Goal: Information Seeking & Learning: Learn about a topic

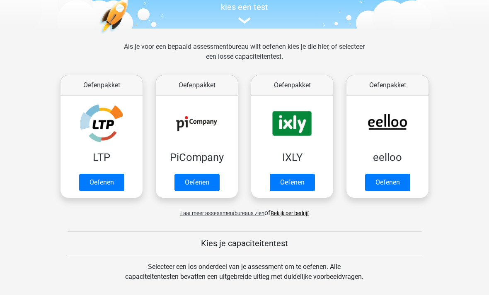
scroll to position [89, 0]
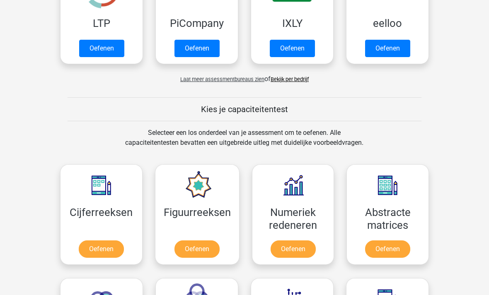
click at [257, 80] on span "Laat meer assessmentbureaus zien" at bounding box center [222, 80] width 84 height 6
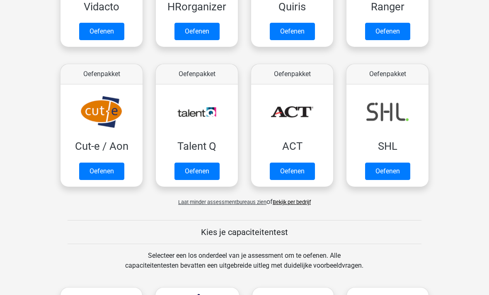
scroll to position [522, 0]
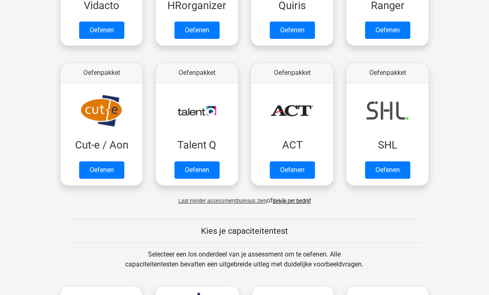
click at [299, 203] on link "Bekijk per bedrijf" at bounding box center [292, 201] width 38 height 6
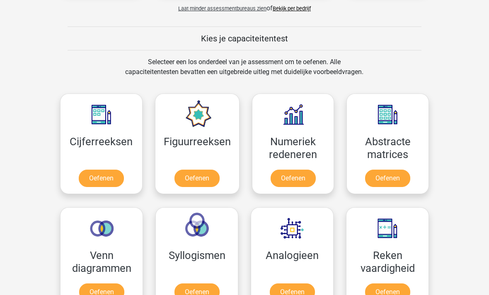
click at [109, 183] on link "Oefenen" at bounding box center [101, 178] width 45 height 17
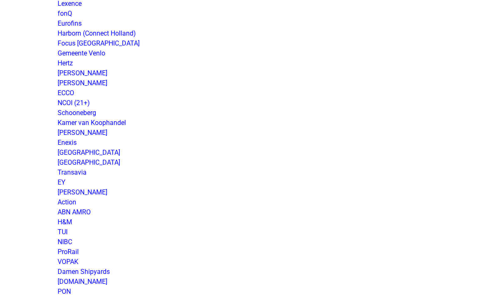
scroll to position [535, 0]
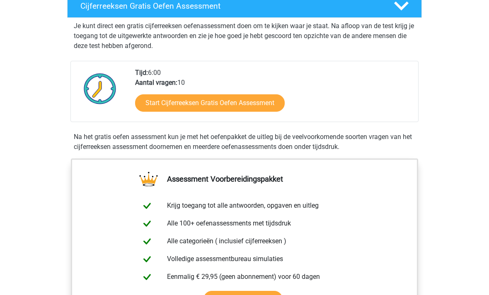
scroll to position [152, 0]
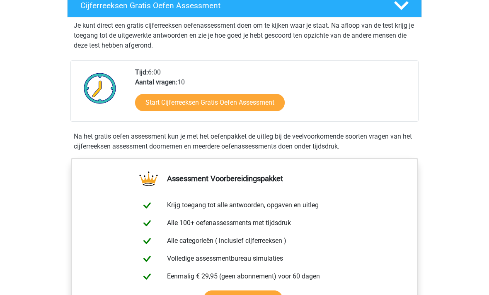
click at [280, 112] on link "Start Cijferreeksen Gratis Oefen Assessment" at bounding box center [210, 102] width 150 height 17
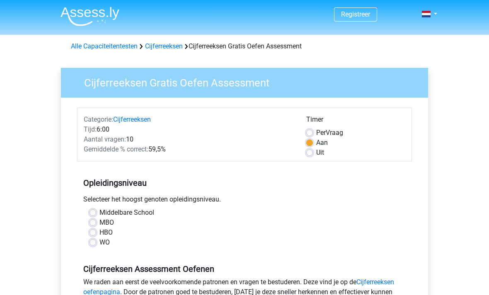
click at [99, 214] on label "Middelbare School" at bounding box center [126, 213] width 55 height 10
click at [95, 214] on input "Middelbare School" at bounding box center [92, 212] width 7 height 8
radio input "true"
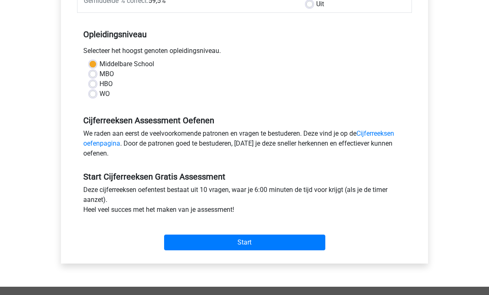
scroll to position [149, 0]
click at [323, 241] on input "Start" at bounding box center [244, 243] width 161 height 16
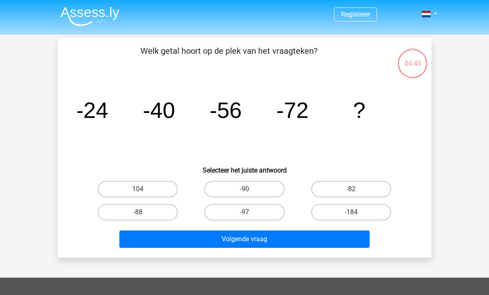
click at [261, 181] on label "-90" at bounding box center [244, 189] width 80 height 17
click at [250, 189] on input "-90" at bounding box center [246, 191] width 5 height 5
radio input "true"
click at [285, 241] on button "Volgende vraag" at bounding box center [244, 239] width 251 height 17
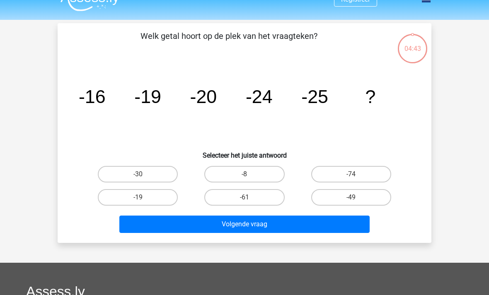
scroll to position [38, 0]
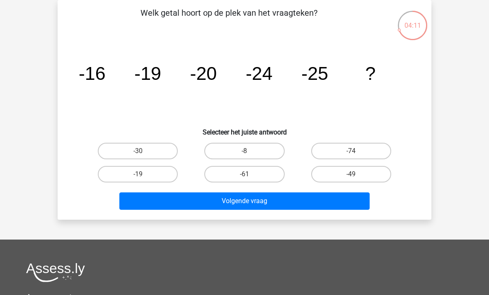
click at [163, 153] on label "-30" at bounding box center [138, 151] width 80 height 17
click at [143, 153] on input "-30" at bounding box center [140, 153] width 5 height 5
radio input "true"
click at [266, 210] on button "Volgende vraag" at bounding box center [244, 201] width 251 height 17
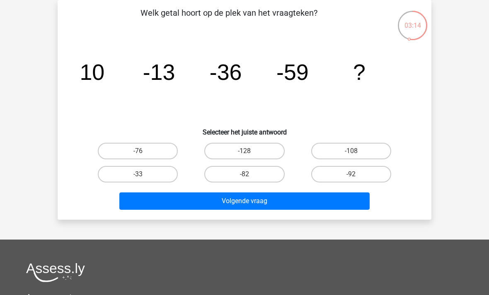
click at [263, 171] on label "-82" at bounding box center [244, 174] width 80 height 17
click at [250, 174] on input "-82" at bounding box center [246, 176] width 5 height 5
radio input "true"
click at [303, 203] on button "Volgende vraag" at bounding box center [244, 201] width 251 height 17
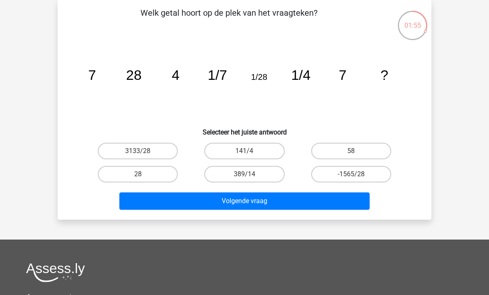
click at [159, 178] on label "28" at bounding box center [138, 174] width 80 height 17
click at [143, 178] on input "28" at bounding box center [140, 176] width 5 height 5
radio input "true"
click at [253, 201] on button "Volgende vraag" at bounding box center [244, 201] width 251 height 17
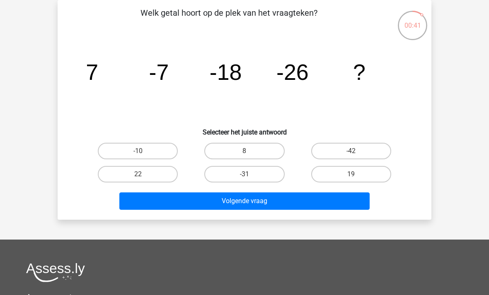
click at [372, 150] on label "-42" at bounding box center [351, 151] width 80 height 17
click at [356, 151] on input "-42" at bounding box center [353, 153] width 5 height 5
radio input "true"
click at [345, 202] on button "Volgende vraag" at bounding box center [244, 201] width 251 height 17
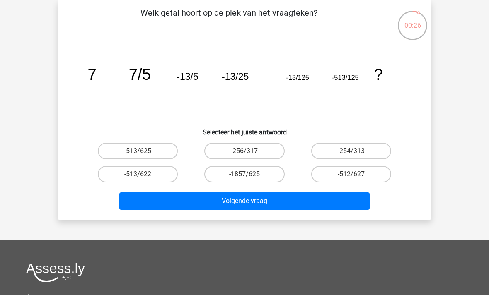
click at [152, 152] on label "-513/625" at bounding box center [138, 151] width 80 height 17
click at [143, 152] on input "-513/625" at bounding box center [140, 153] width 5 height 5
radio input "true"
click at [297, 209] on button "Volgende vraag" at bounding box center [244, 201] width 251 height 17
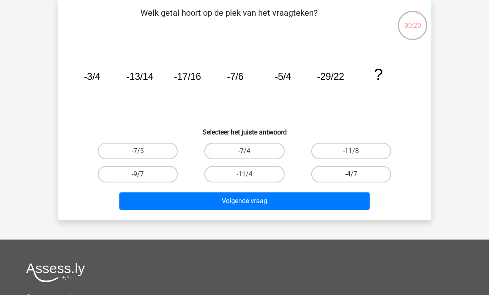
click at [382, 176] on label "-4/7" at bounding box center [351, 174] width 80 height 17
click at [356, 176] on input "-4/7" at bounding box center [353, 176] width 5 height 5
radio input "true"
click at [348, 196] on button "Volgende vraag" at bounding box center [244, 201] width 251 height 17
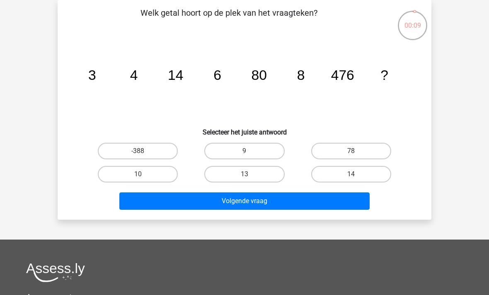
click at [156, 178] on label "10" at bounding box center [138, 174] width 80 height 17
click at [143, 178] on input "10" at bounding box center [140, 176] width 5 height 5
radio input "true"
click at [288, 201] on button "Volgende vraag" at bounding box center [244, 201] width 251 height 17
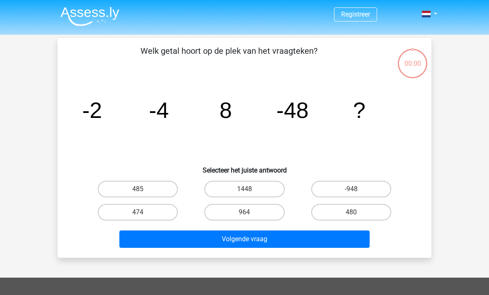
scroll to position [38, 0]
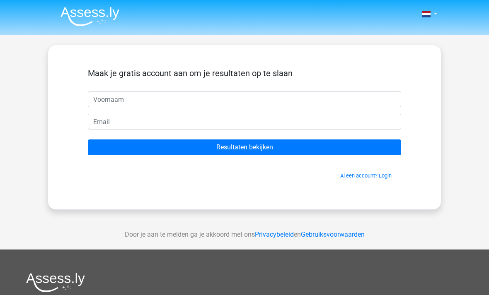
click at [357, 107] on input "text" at bounding box center [244, 100] width 313 height 16
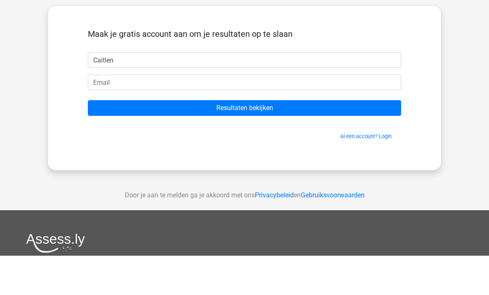
type input "Caitlen"
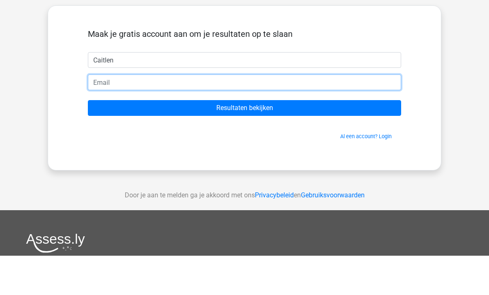
click at [231, 114] on input "email" at bounding box center [244, 122] width 313 height 16
type input "[EMAIL_ADDRESS][DOMAIN_NAME]"
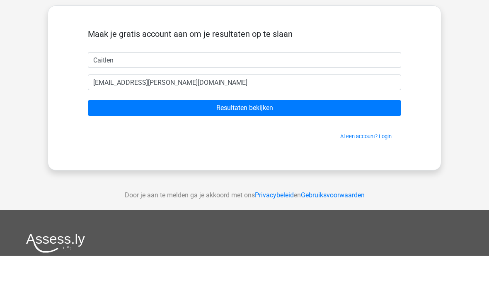
click at [317, 140] on input "Resultaten bekijken" at bounding box center [244, 148] width 313 height 16
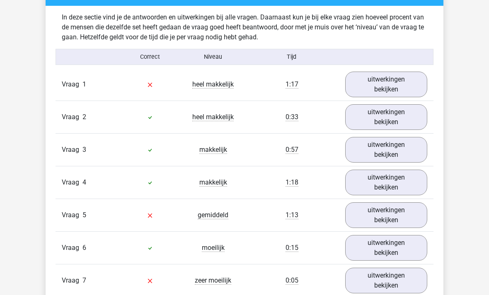
scroll to position [643, 0]
click at [424, 255] on link "uitwerkingen bekijken" at bounding box center [386, 248] width 82 height 26
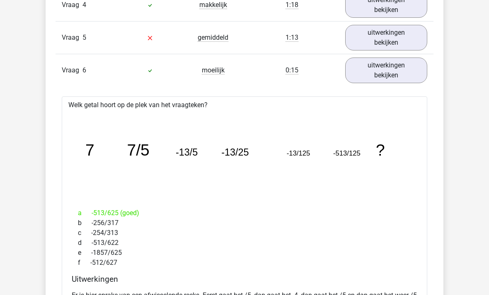
scroll to position [820, 0]
click at [406, 83] on link "uitwerkingen bekijken" at bounding box center [386, 71] width 82 height 26
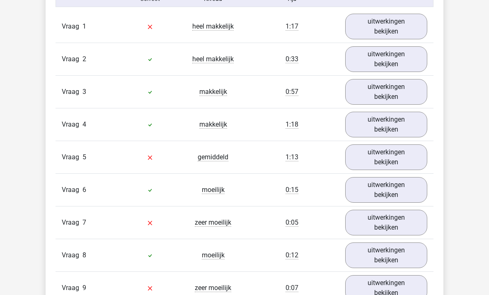
scroll to position [698, 0]
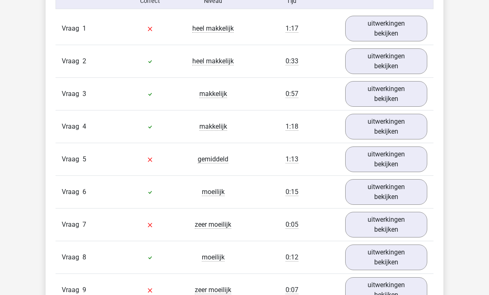
click at [419, 32] on link "uitwerkingen bekijken" at bounding box center [386, 29] width 82 height 26
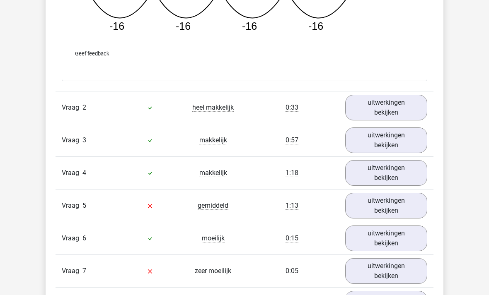
scroll to position [1016, 0]
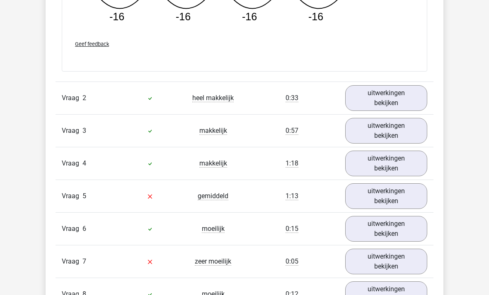
click at [373, 94] on link "uitwerkingen bekijken" at bounding box center [386, 98] width 82 height 26
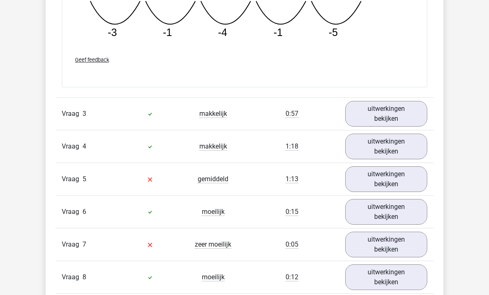
scroll to position [1408, 0]
click at [388, 111] on link "uitwerkingen bekijken" at bounding box center [386, 114] width 82 height 26
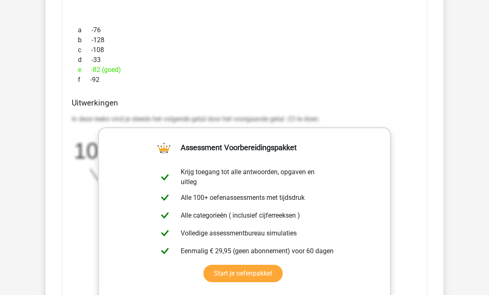
scroll to position [1634, 0]
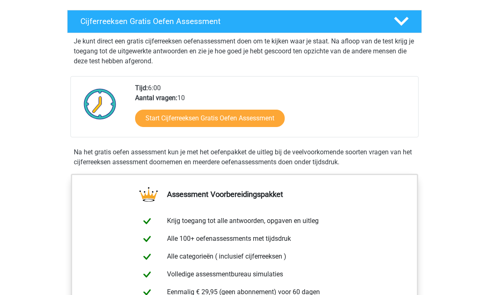
click at [180, 27] on h4 "Cijferreeksen Gratis Oefen Assessment" at bounding box center [230, 22] width 300 height 10
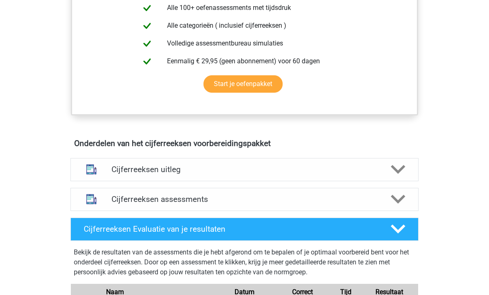
click at [89, 180] on img at bounding box center [91, 169] width 21 height 21
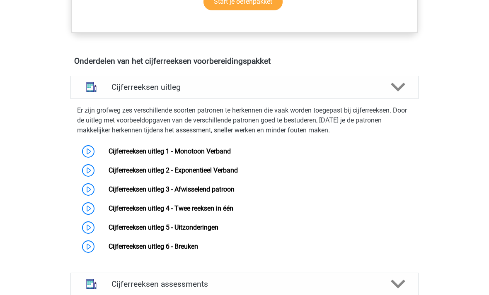
scroll to position [313, 0]
click at [109, 155] on link "Cijferreeksen uitleg 1 - Monotoon Verband" at bounding box center [170, 151] width 122 height 8
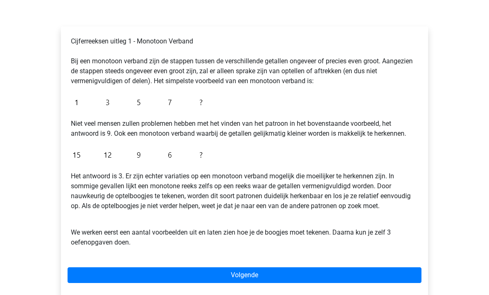
scroll to position [119, 0]
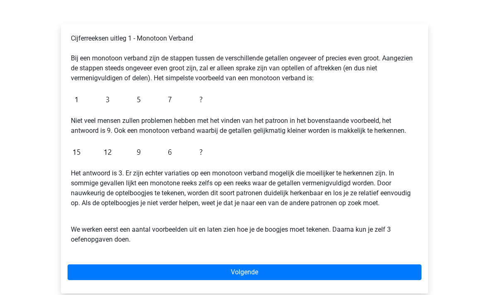
click at [87, 274] on link "Volgende" at bounding box center [245, 273] width 354 height 16
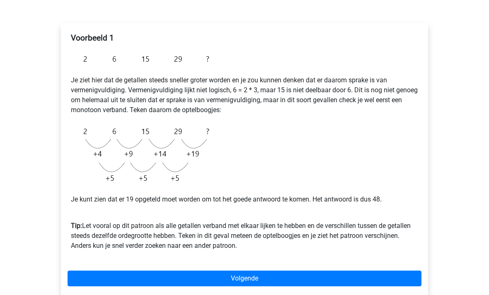
scroll to position [119, 0]
click at [72, 282] on link "Volgende" at bounding box center [245, 279] width 354 height 16
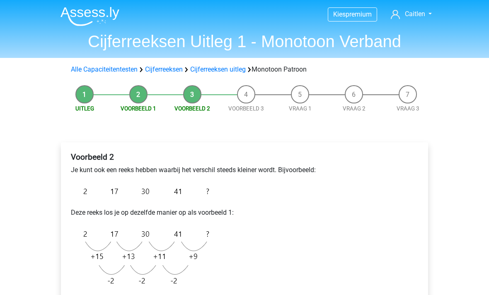
click at [82, 19] on img at bounding box center [89, 16] width 59 height 19
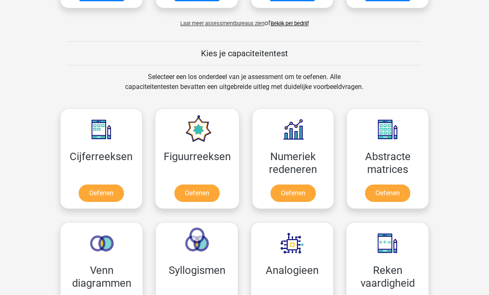
scroll to position [281, 0]
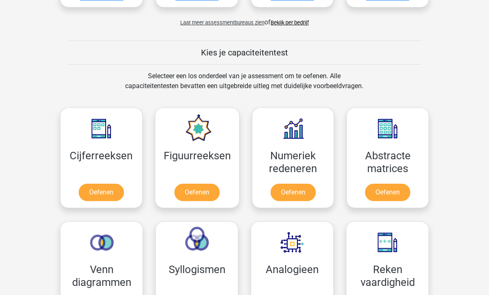
click at [216, 192] on link "Oefenen" at bounding box center [196, 192] width 45 height 17
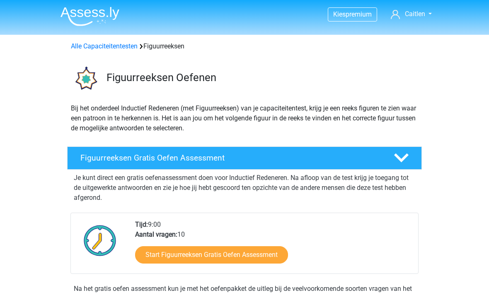
click at [251, 255] on link "Start Figuurreeksen Gratis Oefen Assessment" at bounding box center [211, 254] width 153 height 17
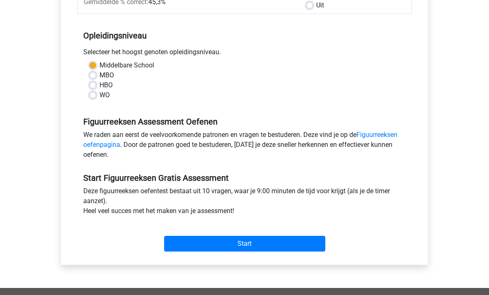
scroll to position [148, 0]
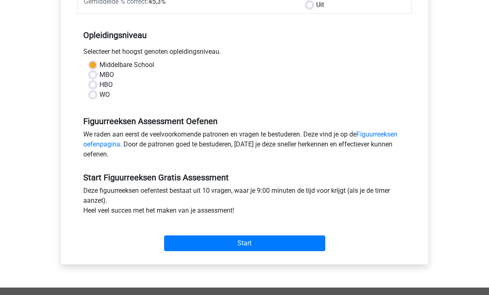
click at [311, 251] on input "Start" at bounding box center [244, 244] width 161 height 16
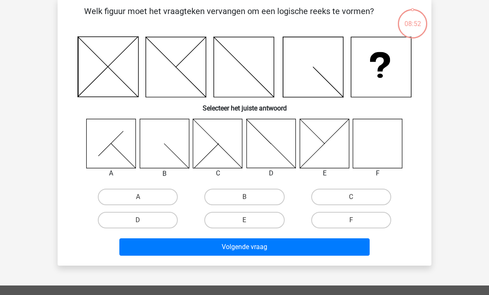
scroll to position [40, 0]
click at [356, 220] on label "F" at bounding box center [351, 220] width 80 height 17
click at [356, 220] on input "F" at bounding box center [353, 222] width 5 height 5
radio input "true"
click at [201, 253] on button "Volgende vraag" at bounding box center [244, 247] width 251 height 17
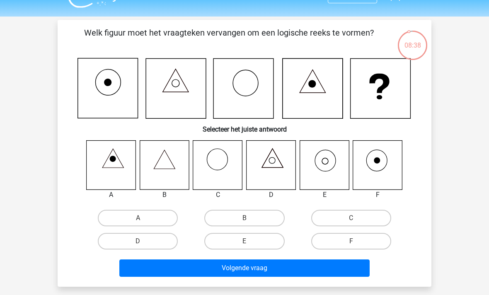
scroll to position [18, 0]
click at [381, 161] on icon at bounding box center [377, 164] width 49 height 49
click at [357, 241] on label "F" at bounding box center [351, 241] width 80 height 17
click at [356, 241] on input "F" at bounding box center [353, 243] width 5 height 5
radio input "true"
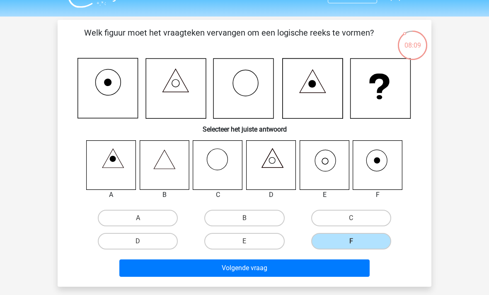
click at [385, 163] on icon at bounding box center [377, 164] width 49 height 49
click at [328, 172] on icon at bounding box center [323, 164] width 49 height 49
click at [268, 243] on label "E" at bounding box center [244, 241] width 80 height 17
click at [250, 243] on input "E" at bounding box center [246, 243] width 5 height 5
radio input "true"
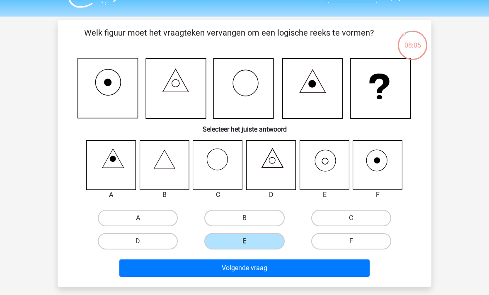
click at [362, 263] on button "Volgende vraag" at bounding box center [244, 268] width 251 height 17
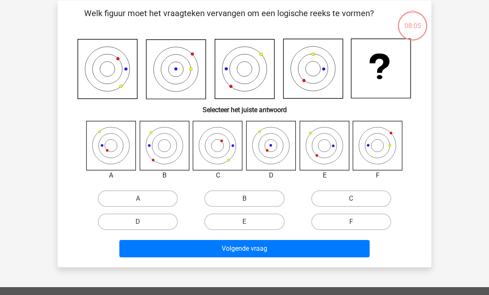
scroll to position [38, 0]
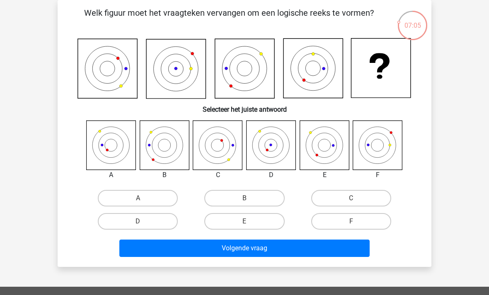
click at [218, 202] on label "B" at bounding box center [244, 198] width 80 height 17
click at [244, 202] on input "B" at bounding box center [246, 200] width 5 height 5
radio input "true"
click at [174, 256] on button "Volgende vraag" at bounding box center [244, 248] width 251 height 17
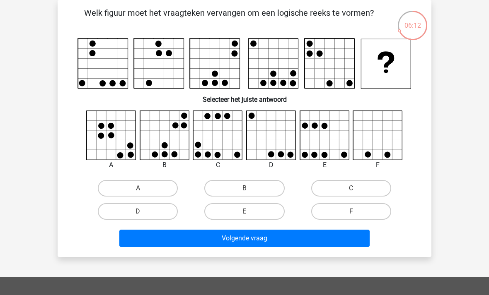
click at [119, 196] on label "A" at bounding box center [138, 188] width 80 height 17
click at [138, 194] on input "A" at bounding box center [140, 190] width 5 height 5
radio input "true"
click at [229, 233] on button "Volgende vraag" at bounding box center [244, 238] width 251 height 17
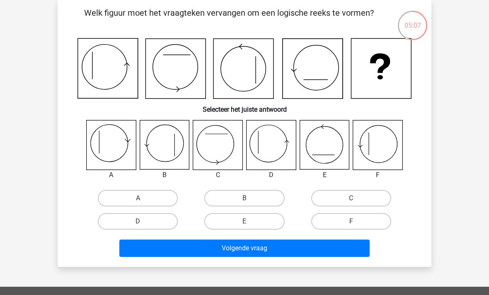
click at [253, 222] on label "E" at bounding box center [244, 221] width 80 height 17
click at [250, 222] on input "E" at bounding box center [246, 224] width 5 height 5
radio input "true"
click at [259, 248] on button "Volgende vraag" at bounding box center [244, 248] width 251 height 17
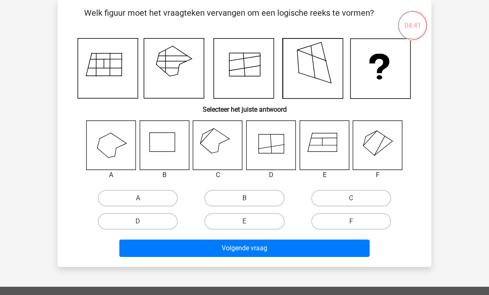
click at [157, 223] on label "D" at bounding box center [138, 221] width 80 height 17
click at [143, 223] on input "D" at bounding box center [140, 224] width 5 height 5
radio input "true"
click at [286, 247] on button "Volgende vraag" at bounding box center [244, 248] width 251 height 17
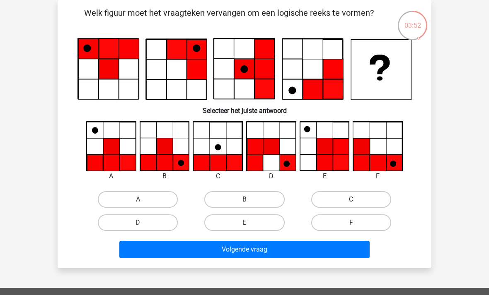
click at [258, 200] on label "B" at bounding box center [244, 199] width 80 height 17
click at [250, 200] on input "B" at bounding box center [246, 202] width 5 height 5
radio input "true"
click at [275, 257] on button "Volgende vraag" at bounding box center [244, 249] width 251 height 17
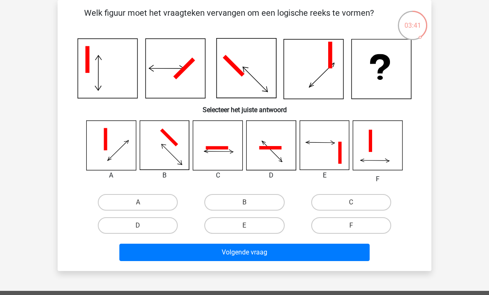
click at [150, 227] on label "D" at bounding box center [138, 225] width 80 height 17
click at [143, 227] on input "D" at bounding box center [140, 228] width 5 height 5
radio input "true"
click at [243, 260] on button "Volgende vraag" at bounding box center [244, 252] width 251 height 17
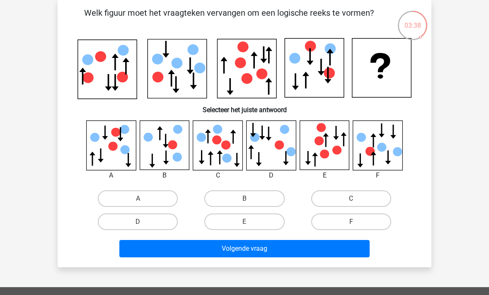
click at [265, 220] on label "E" at bounding box center [244, 222] width 80 height 17
click at [250, 222] on input "E" at bounding box center [246, 224] width 5 height 5
radio input "true"
click at [262, 257] on button "Volgende vraag" at bounding box center [244, 248] width 251 height 17
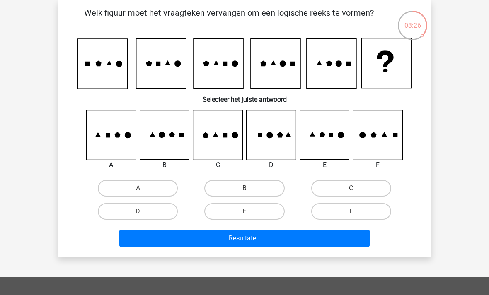
click at [262, 186] on label "B" at bounding box center [244, 188] width 80 height 17
click at [250, 188] on input "B" at bounding box center [246, 190] width 5 height 5
radio input "true"
click at [253, 237] on button "Resultaten" at bounding box center [244, 238] width 251 height 17
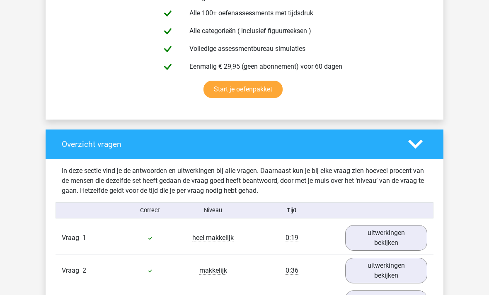
scroll to position [489, 0]
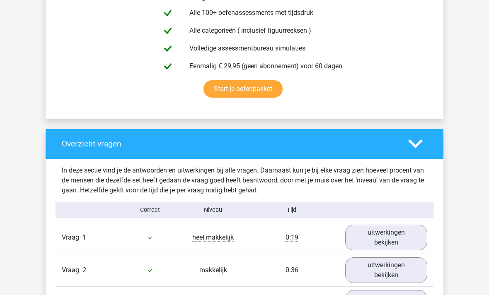
click at [398, 246] on link "uitwerkingen bekijken" at bounding box center [386, 238] width 82 height 26
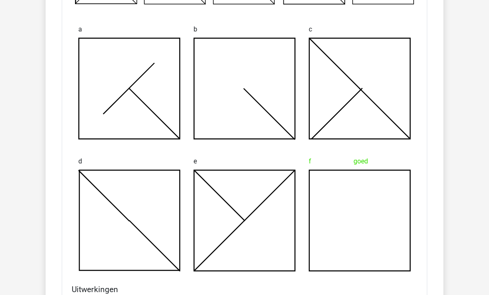
scroll to position [828, 0]
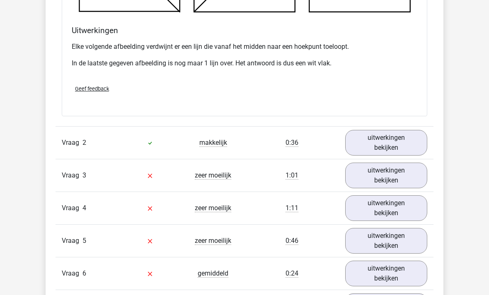
click at [406, 148] on link "uitwerkingen bekijken" at bounding box center [386, 143] width 82 height 26
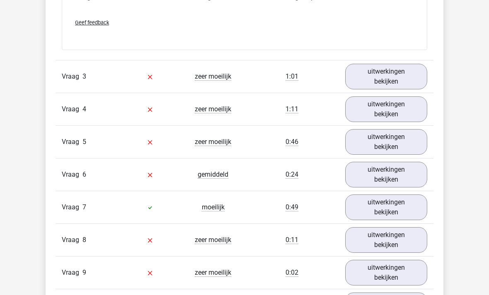
scroll to position [1698, 0]
click at [378, 84] on link "uitwerkingen bekijken" at bounding box center [386, 77] width 82 height 26
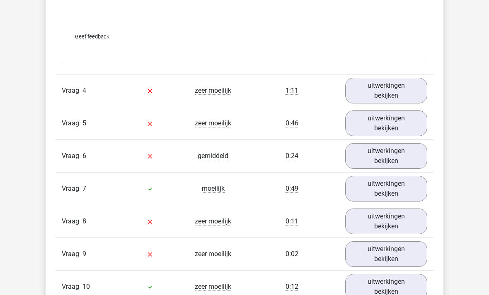
scroll to position [2416, 0]
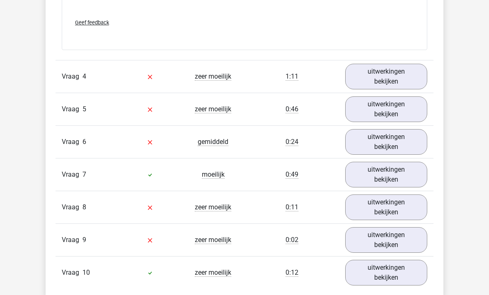
click at [380, 275] on link "uitwerkingen bekijken" at bounding box center [386, 273] width 82 height 26
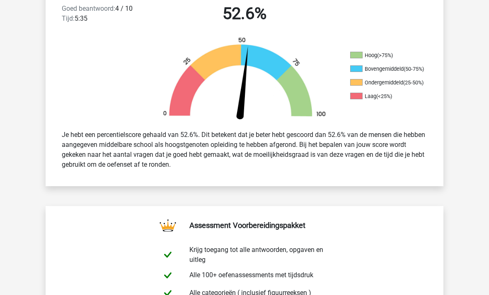
scroll to position [0, 0]
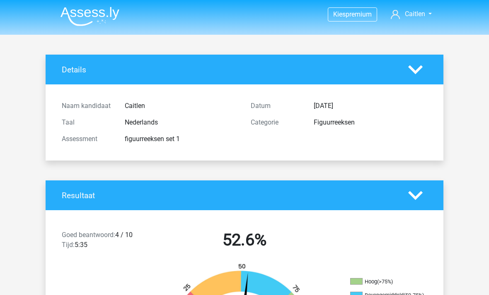
click at [82, 21] on img at bounding box center [89, 16] width 59 height 19
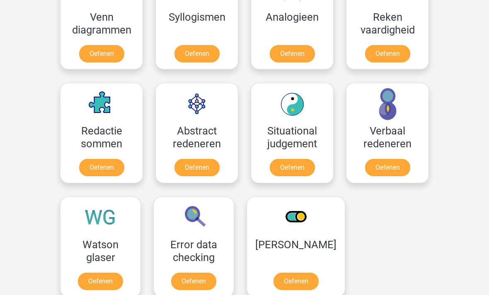
scroll to position [533, 0]
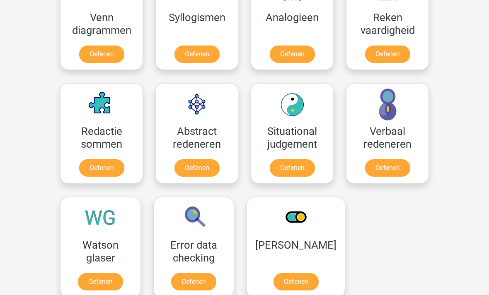
click at [378, 167] on link "Oefenen" at bounding box center [387, 168] width 45 height 17
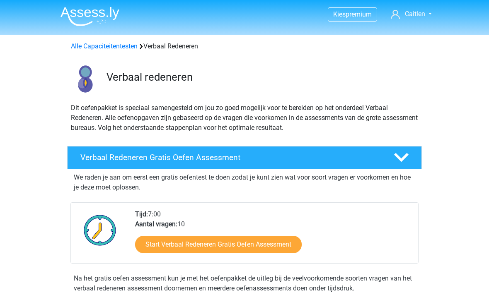
click at [141, 246] on link "Start Verbaal Redeneren Gratis Oefen Assessment" at bounding box center [218, 244] width 167 height 17
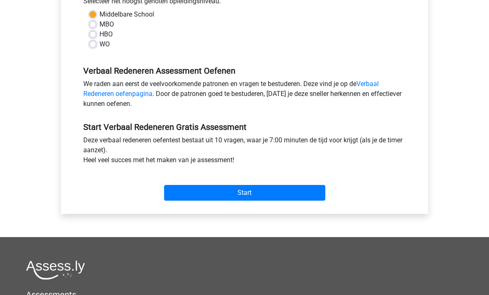
scroll to position [205, 0]
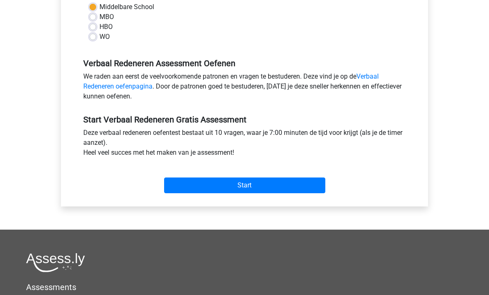
click at [212, 184] on input "Start" at bounding box center [244, 186] width 161 height 16
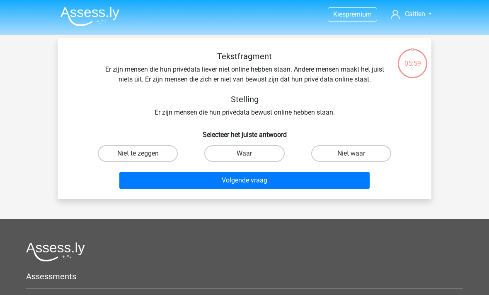
click at [163, 157] on label "Niet te zeggen" at bounding box center [138, 153] width 80 height 17
click at [143, 157] on input "Niet te zeggen" at bounding box center [140, 156] width 5 height 5
radio input "true"
click at [287, 182] on button "Volgende vraag" at bounding box center [244, 180] width 251 height 17
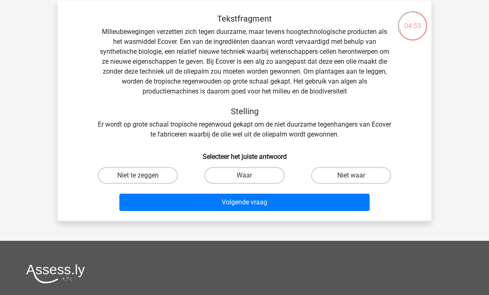
scroll to position [37, 0]
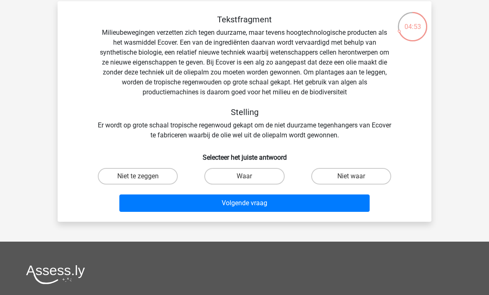
click at [262, 178] on label "Waar" at bounding box center [244, 176] width 80 height 17
click at [250, 178] on input "Waar" at bounding box center [246, 178] width 5 height 5
radio input "true"
click at [256, 208] on button "Volgende vraag" at bounding box center [244, 203] width 251 height 17
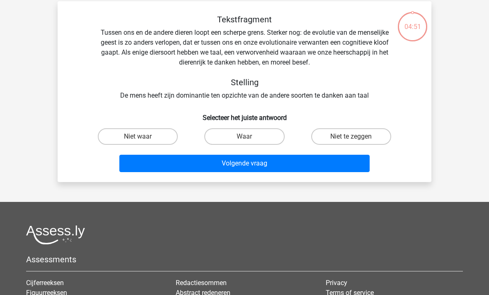
scroll to position [38, 0]
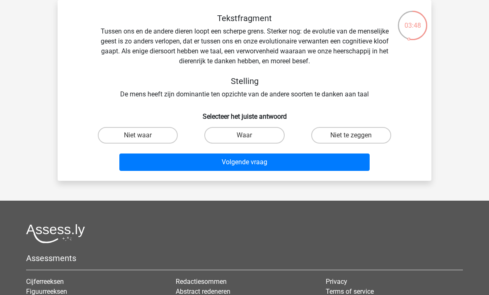
click at [234, 137] on label "Waar" at bounding box center [244, 135] width 80 height 17
click at [244, 137] on input "Waar" at bounding box center [246, 137] width 5 height 5
radio input "true"
click at [216, 168] on button "Volgende vraag" at bounding box center [244, 162] width 251 height 17
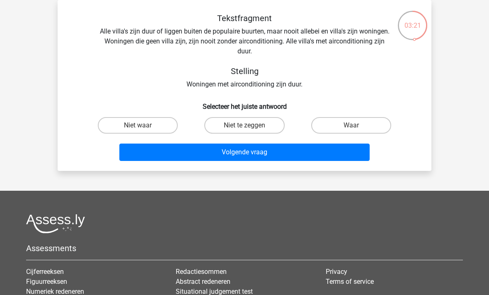
click at [147, 123] on label "Niet waar" at bounding box center [138, 125] width 80 height 17
click at [143, 126] on input "Niet waar" at bounding box center [140, 128] width 5 height 5
radio input "true"
click at [165, 151] on button "Volgende vraag" at bounding box center [244, 152] width 251 height 17
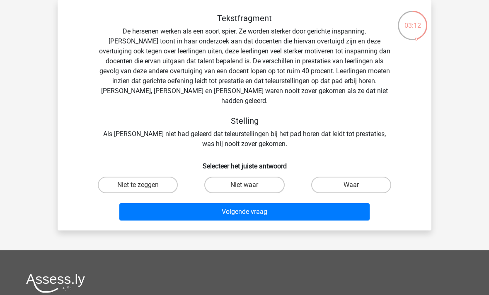
click at [215, 174] on div "Niet waar" at bounding box center [244, 185] width 106 height 23
click at [222, 180] on label "Niet waar" at bounding box center [244, 185] width 80 height 17
click at [244, 185] on input "Niet waar" at bounding box center [246, 187] width 5 height 5
radio input "true"
click at [201, 204] on button "Volgende vraag" at bounding box center [244, 211] width 251 height 17
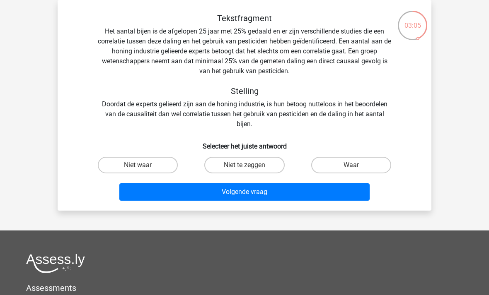
click at [346, 163] on label "Waar" at bounding box center [351, 165] width 80 height 17
click at [351, 165] on input "Waar" at bounding box center [353, 167] width 5 height 5
radio input "true"
click at [237, 169] on label "Niet te zeggen" at bounding box center [244, 165] width 80 height 17
click at [244, 169] on input "Niet te zeggen" at bounding box center [246, 167] width 5 height 5
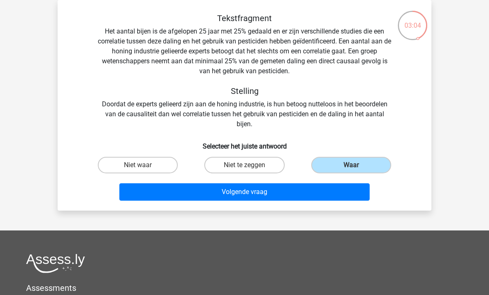
radio input "true"
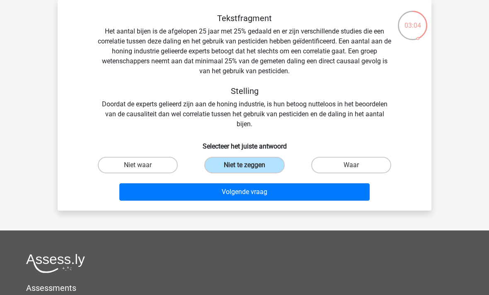
click at [258, 196] on button "Volgende vraag" at bounding box center [244, 191] width 251 height 17
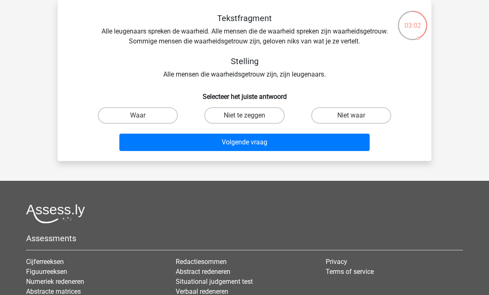
click at [234, 117] on label "Niet te zeggen" at bounding box center [244, 115] width 80 height 17
click at [244, 117] on input "Niet te zeggen" at bounding box center [246, 118] width 5 height 5
radio input "true"
click at [138, 110] on label "Waar" at bounding box center [138, 115] width 80 height 17
click at [138, 116] on input "Waar" at bounding box center [140, 118] width 5 height 5
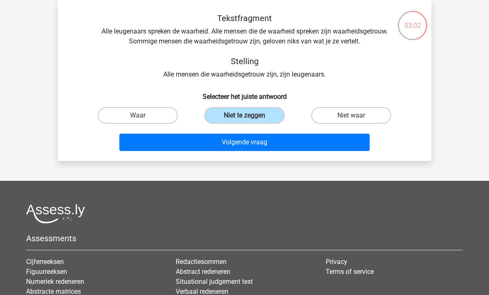
radio input "true"
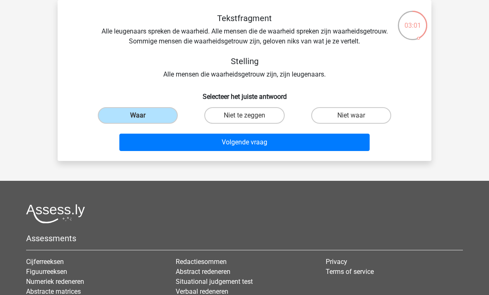
click at [191, 147] on button "Volgende vraag" at bounding box center [244, 142] width 251 height 17
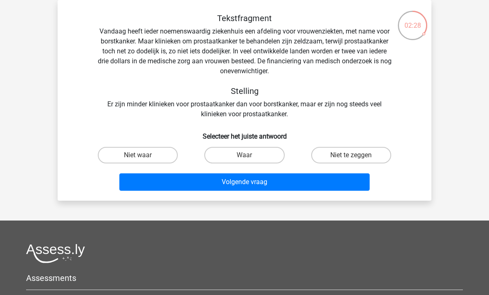
click at [239, 154] on label "Waar" at bounding box center [244, 155] width 80 height 17
click at [244, 155] on input "Waar" at bounding box center [246, 157] width 5 height 5
radio input "true"
click at [237, 183] on button "Volgende vraag" at bounding box center [244, 182] width 251 height 17
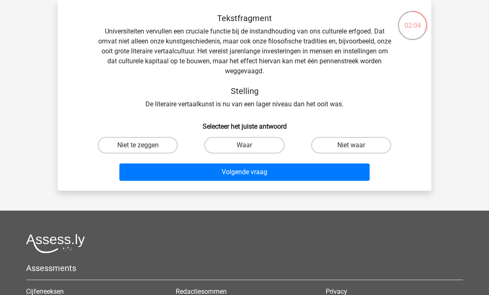
click at [350, 152] on label "Niet waar" at bounding box center [351, 145] width 80 height 17
click at [351, 151] on input "Niet waar" at bounding box center [353, 147] width 5 height 5
radio input "true"
click at [274, 177] on button "Volgende vraag" at bounding box center [244, 172] width 251 height 17
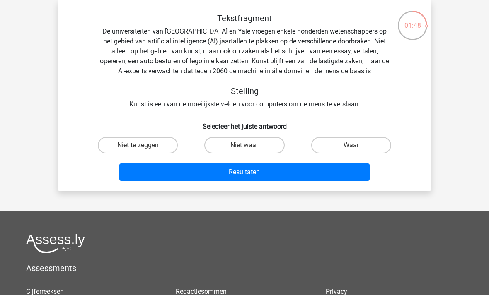
click at [330, 147] on label "Waar" at bounding box center [351, 145] width 80 height 17
click at [351, 147] on input "Waar" at bounding box center [353, 147] width 5 height 5
radio input "true"
click at [224, 147] on label "Niet waar" at bounding box center [244, 145] width 80 height 17
click at [244, 147] on input "Niet waar" at bounding box center [246, 147] width 5 height 5
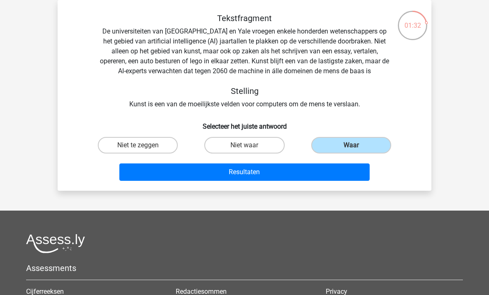
radio input "true"
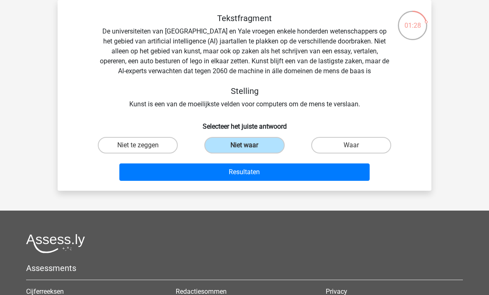
click at [347, 147] on label "Waar" at bounding box center [351, 145] width 80 height 17
click at [351, 147] on input "Waar" at bounding box center [353, 147] width 5 height 5
radio input "true"
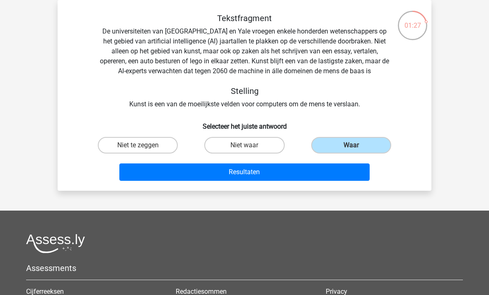
click at [149, 138] on label "Niet te zeggen" at bounding box center [138, 145] width 80 height 17
click at [143, 145] on input "Niet te zeggen" at bounding box center [140, 147] width 5 height 5
radio input "true"
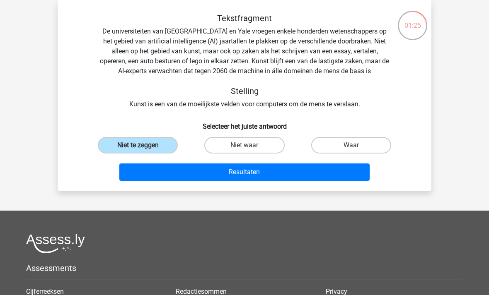
click at [296, 171] on button "Resultaten" at bounding box center [244, 172] width 251 height 17
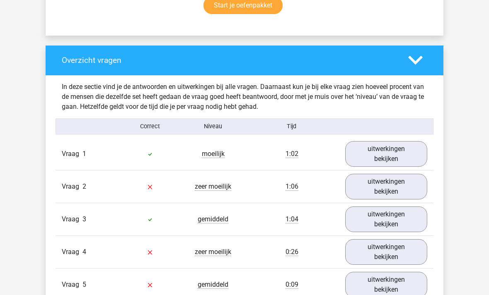
scroll to position [577, 0]
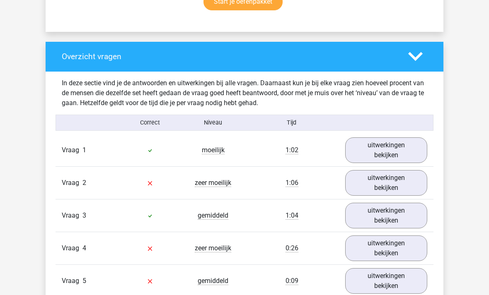
click at [370, 155] on link "uitwerkingen bekijken" at bounding box center [386, 151] width 82 height 26
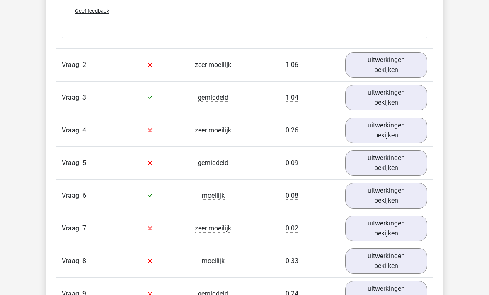
click at [396, 103] on link "uitwerkingen bekijken" at bounding box center [386, 98] width 82 height 26
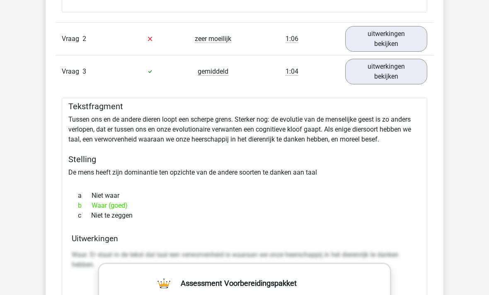
scroll to position [945, 0]
